Goal: Information Seeking & Learning: Learn about a topic

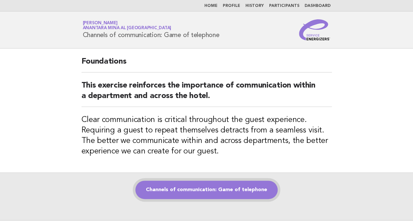
click at [186, 195] on link "Channels of communication: Game of telephone" at bounding box center [206, 190] width 142 height 18
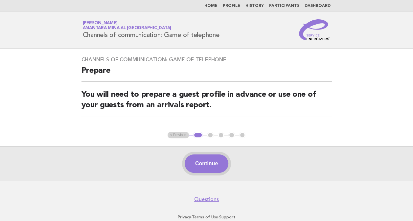
click at [208, 162] on button "Continue" at bounding box center [207, 164] width 44 height 18
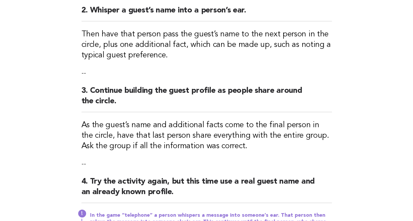
scroll to position [158, 0]
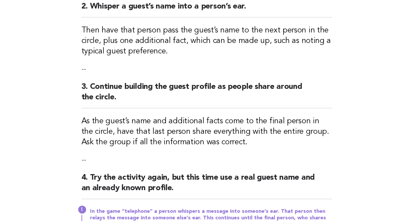
drag, startPoint x: 410, startPoint y: 152, endPoint x: 410, endPoint y: 160, distance: 7.2
click at [410, 160] on main "Channels of communication: Game of telephone Activity 1. Ask the team to stand …" at bounding box center [206, 94] width 413 height 409
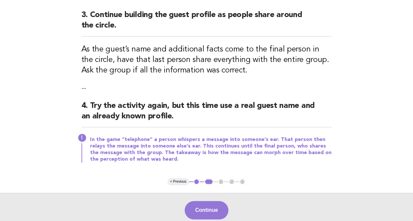
scroll to position [231, 0]
